Goal: Entertainment & Leisure: Consume media (video, audio)

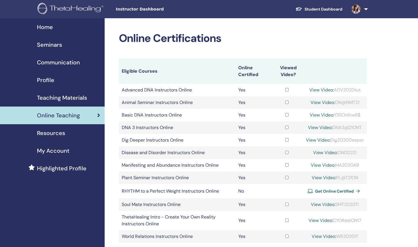
scroll to position [60, 0]
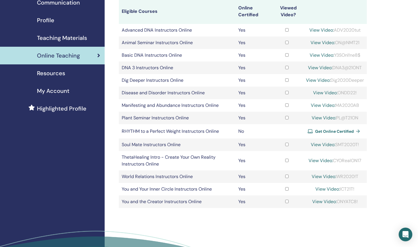
drag, startPoint x: 362, startPoint y: 143, endPoint x: 334, endPoint y: 145, distance: 27.6
click at [334, 145] on div "View Video: SMT2020T!" at bounding box center [335, 144] width 58 height 7
copy div "SMT2020T!"
click at [324, 144] on link "View Video:" at bounding box center [323, 144] width 24 height 6
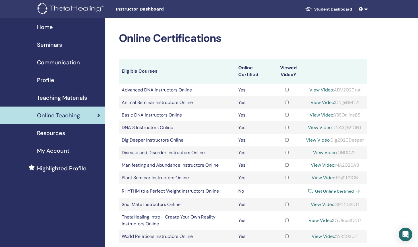
scroll to position [60, 0]
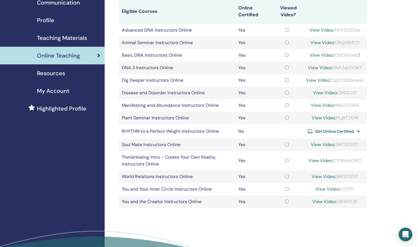
drag, startPoint x: 361, startPoint y: 145, endPoint x: 336, endPoint y: 145, distance: 25.3
click at [336, 145] on div "View Video: SMT2020T!" at bounding box center [335, 144] width 58 height 7
copy div "SMT2020T!"
click at [321, 143] on link "View Video:" at bounding box center [323, 144] width 24 height 6
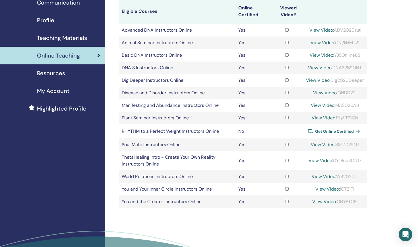
drag, startPoint x: 360, startPoint y: 105, endPoint x: 336, endPoint y: 106, distance: 23.7
click at [336, 106] on div "View Video: MA2020AB" at bounding box center [335, 105] width 58 height 7
drag, startPoint x: 361, startPoint y: 174, endPoint x: 337, endPoint y: 178, distance: 24.2
click at [337, 178] on div "View Video: WR2020!T" at bounding box center [335, 176] width 58 height 7
copy div "WR2020!T"
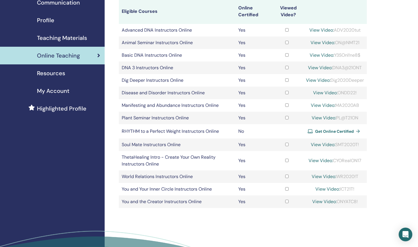
click at [321, 175] on link "View Video:" at bounding box center [324, 176] width 24 height 6
